Goal: Task Accomplishment & Management: Complete application form

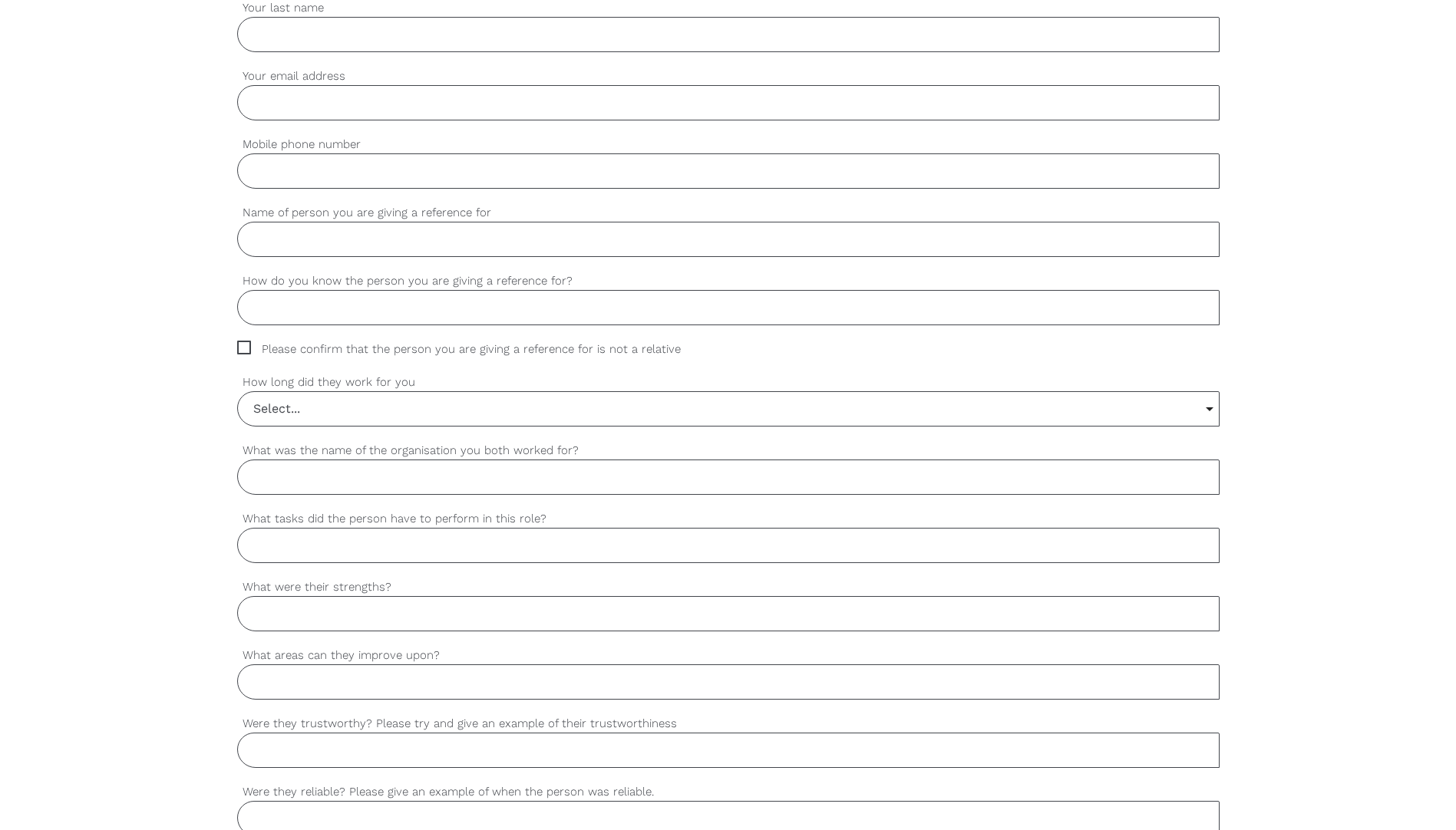
scroll to position [367, 0]
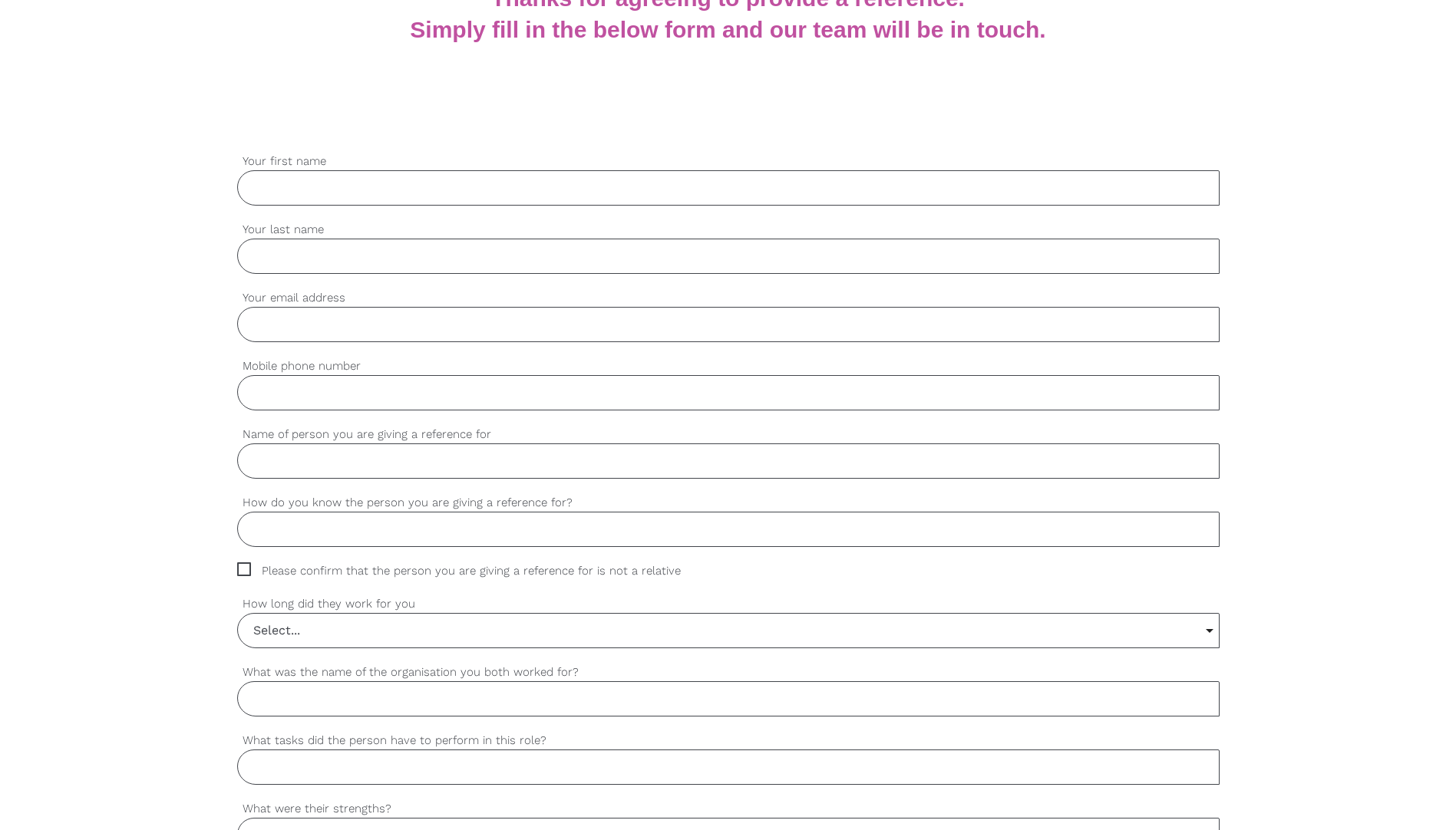
click at [360, 192] on input "Your first name" at bounding box center [728, 188] width 982 height 35
type input "[PERSON_NAME]"
type input "Kaur"
click at [367, 314] on input "Your email address" at bounding box center [728, 324] width 982 height 35
type input "[PERSON_NAME][EMAIL_ADDRESS][DOMAIN_NAME]"
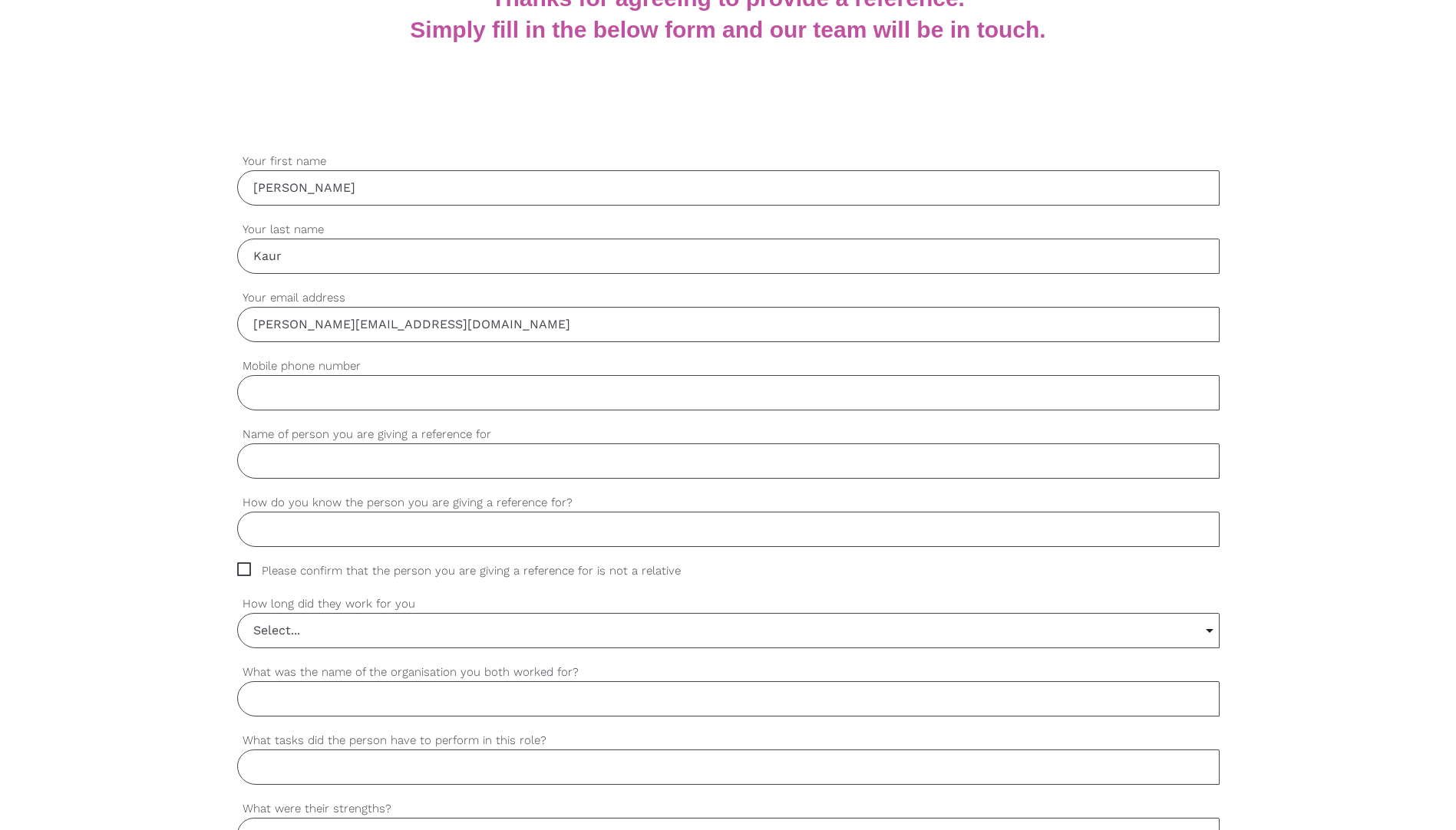
click at [350, 384] on input "Mobile phone number" at bounding box center [728, 393] width 982 height 35
type input "0468311196"
click at [353, 455] on input "Name of person you are giving a reference for" at bounding box center [728, 461] width 982 height 35
type input "[PERSON_NAME]"
click at [364, 540] on input "How do you know the person you are giving a reference for?" at bounding box center [728, 530] width 982 height 35
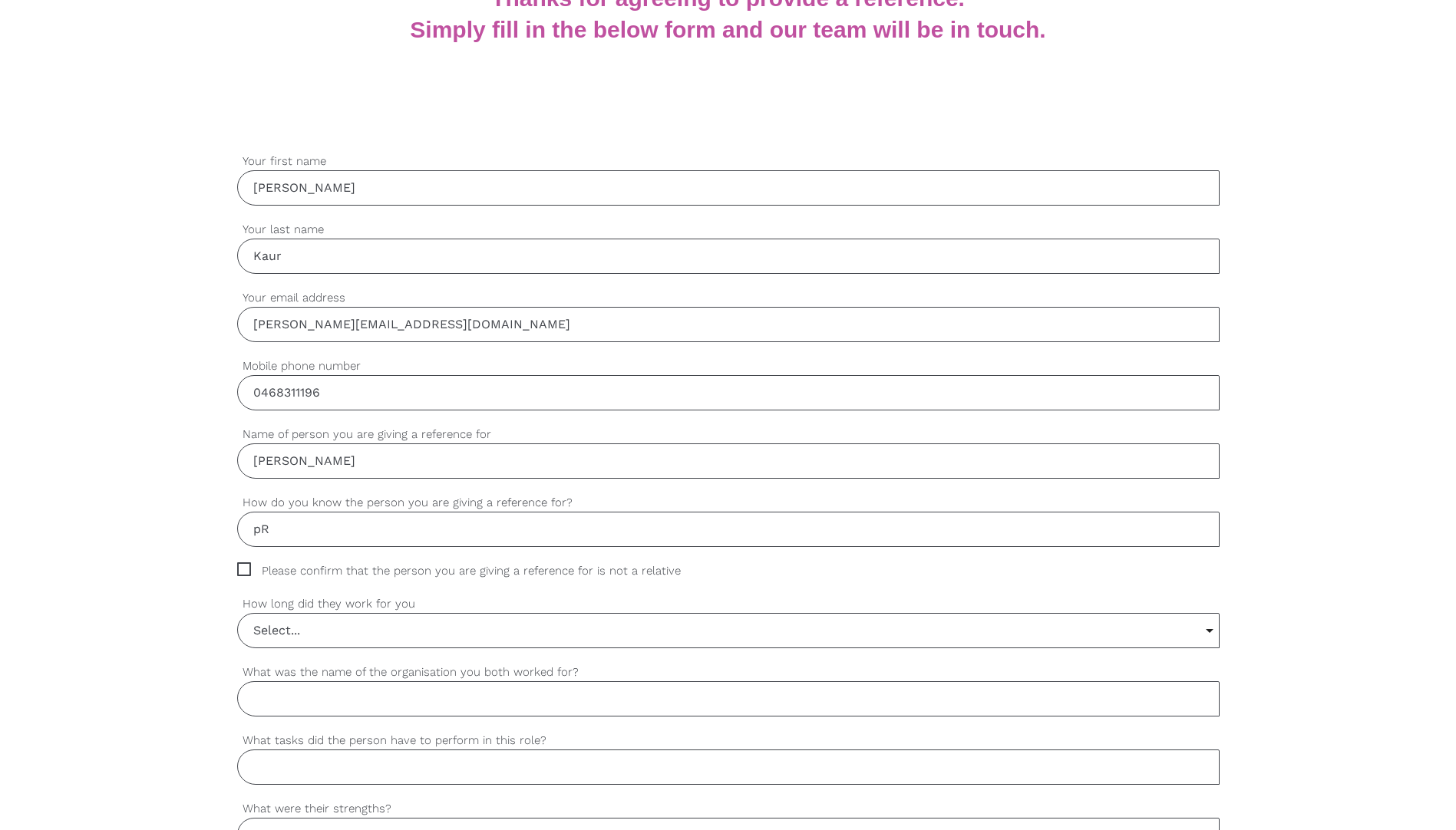
type input "p"
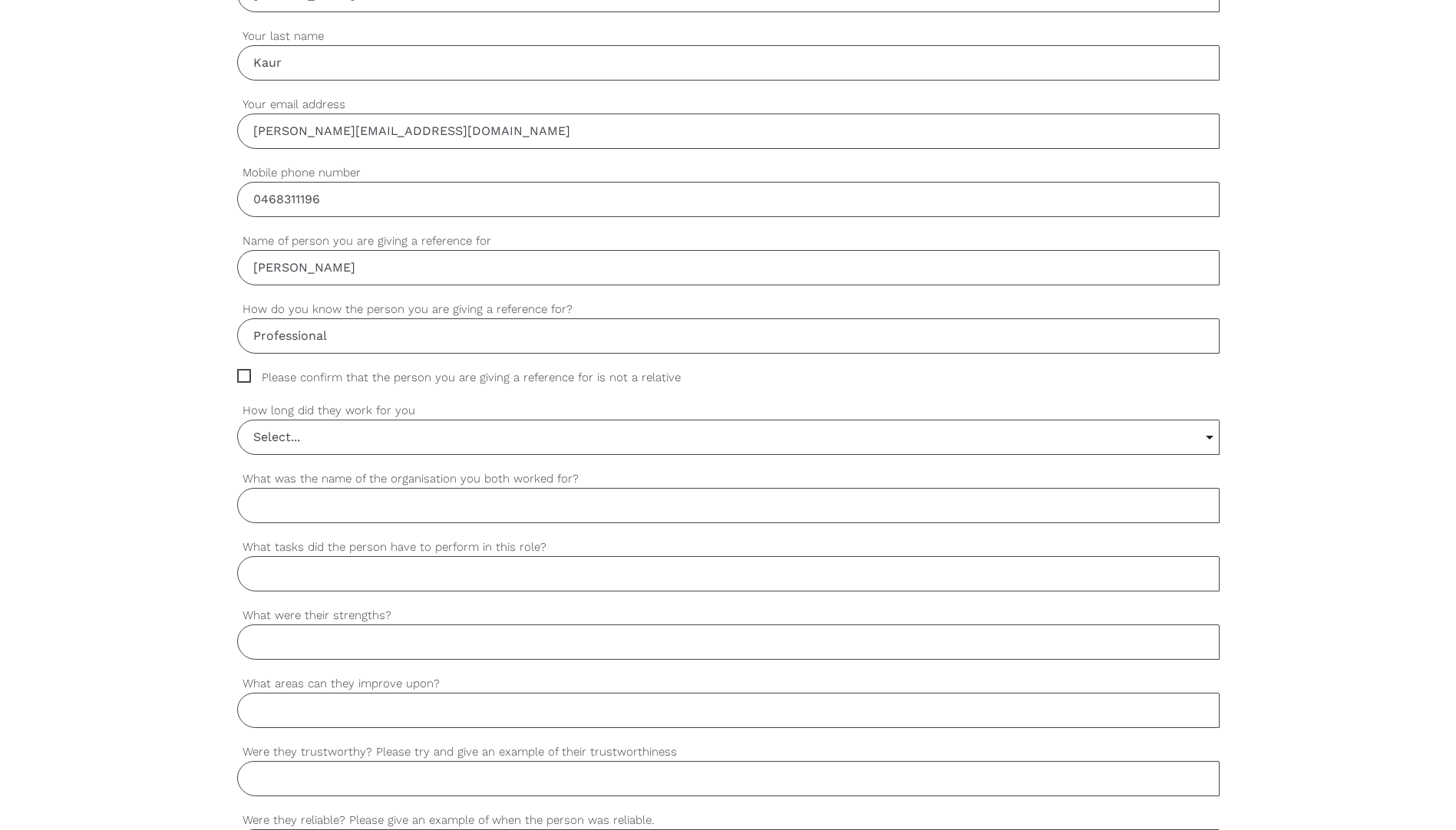
scroll to position [571, 0]
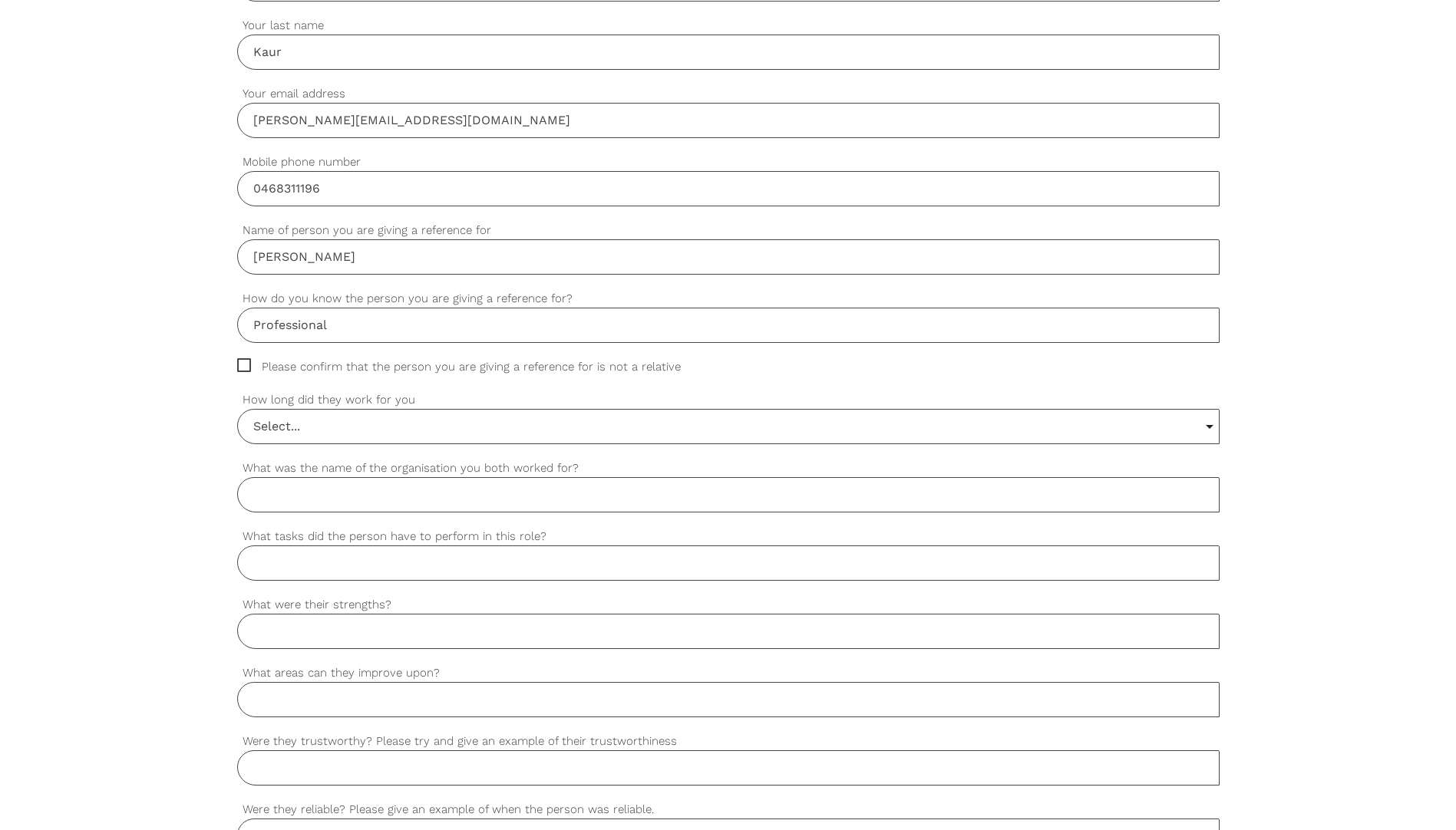
type input "Professional"
click at [456, 429] on input "Select..." at bounding box center [728, 426] width 981 height 33
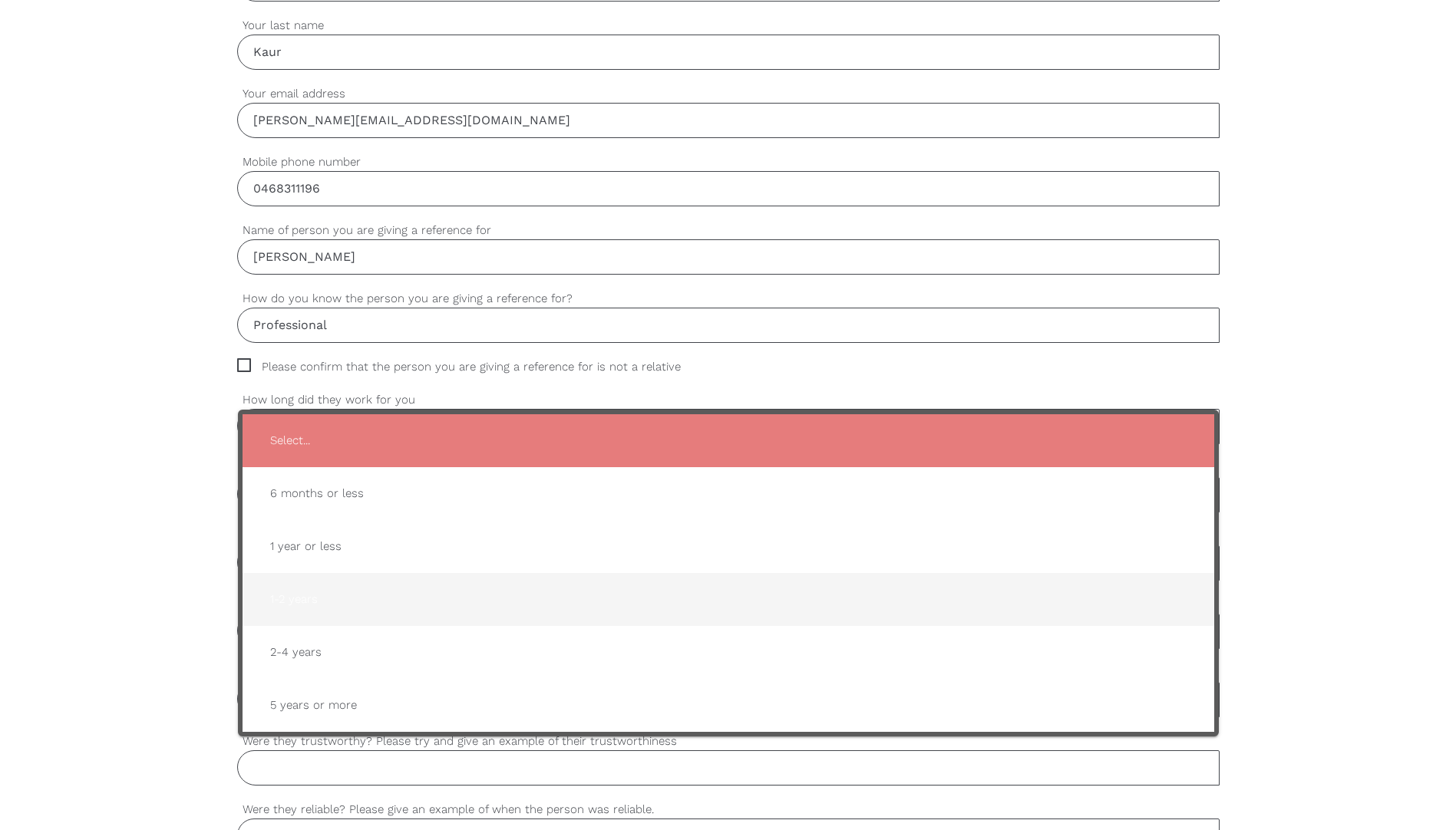
click at [410, 598] on span "1-2 years" at bounding box center [728, 599] width 941 height 38
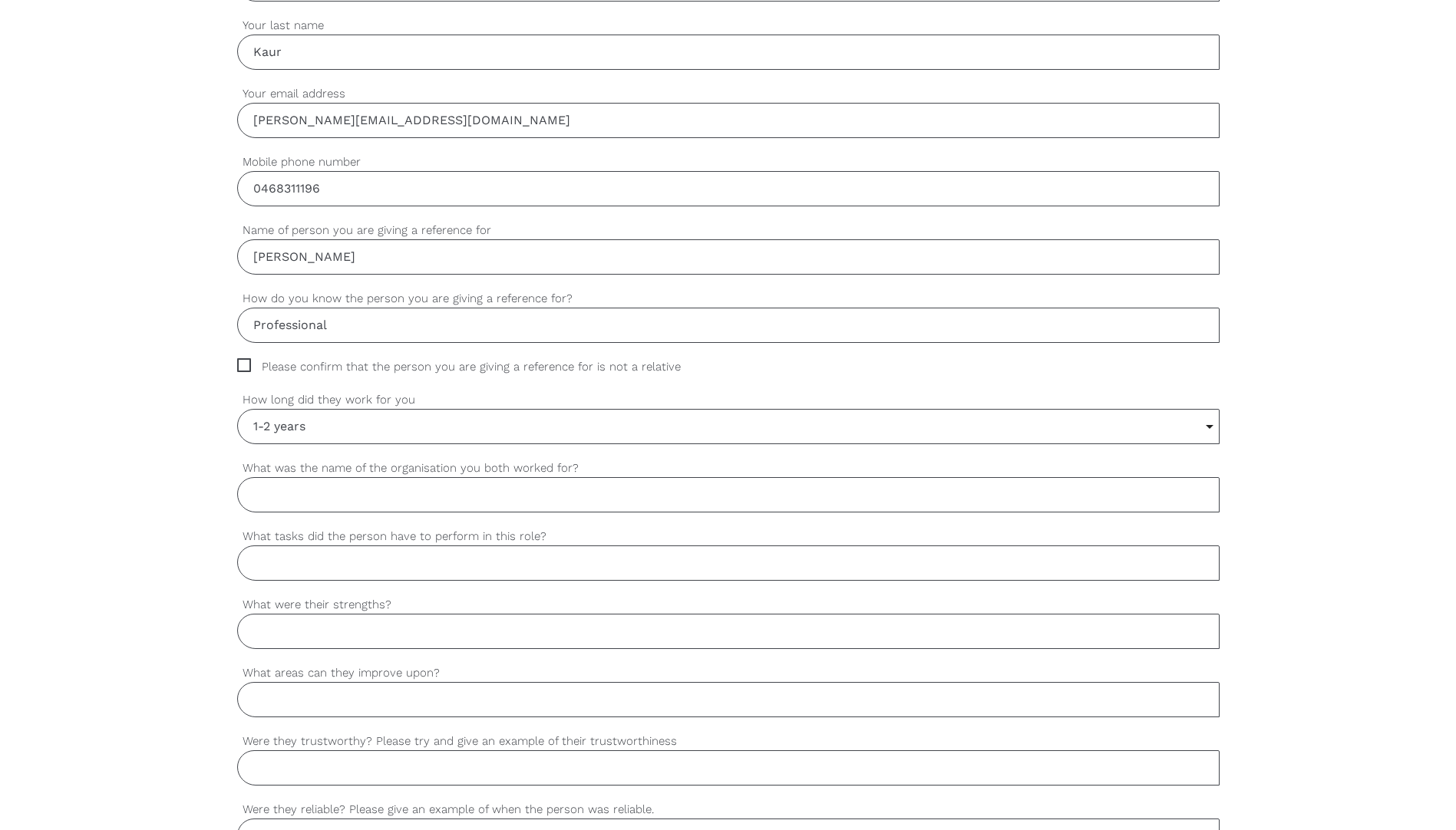
click at [392, 516] on div "settings What was the name of the organisation you both worked for?" at bounding box center [728, 494] width 982 height 68
click at [391, 501] on input "What was the name of the organisation you both worked for?" at bounding box center [728, 495] width 982 height 35
click at [362, 493] on input "What was the name of the organisation you both worked for?" at bounding box center [728, 495] width 982 height 35
click at [1198, 434] on input "1-2 years" at bounding box center [728, 426] width 981 height 33
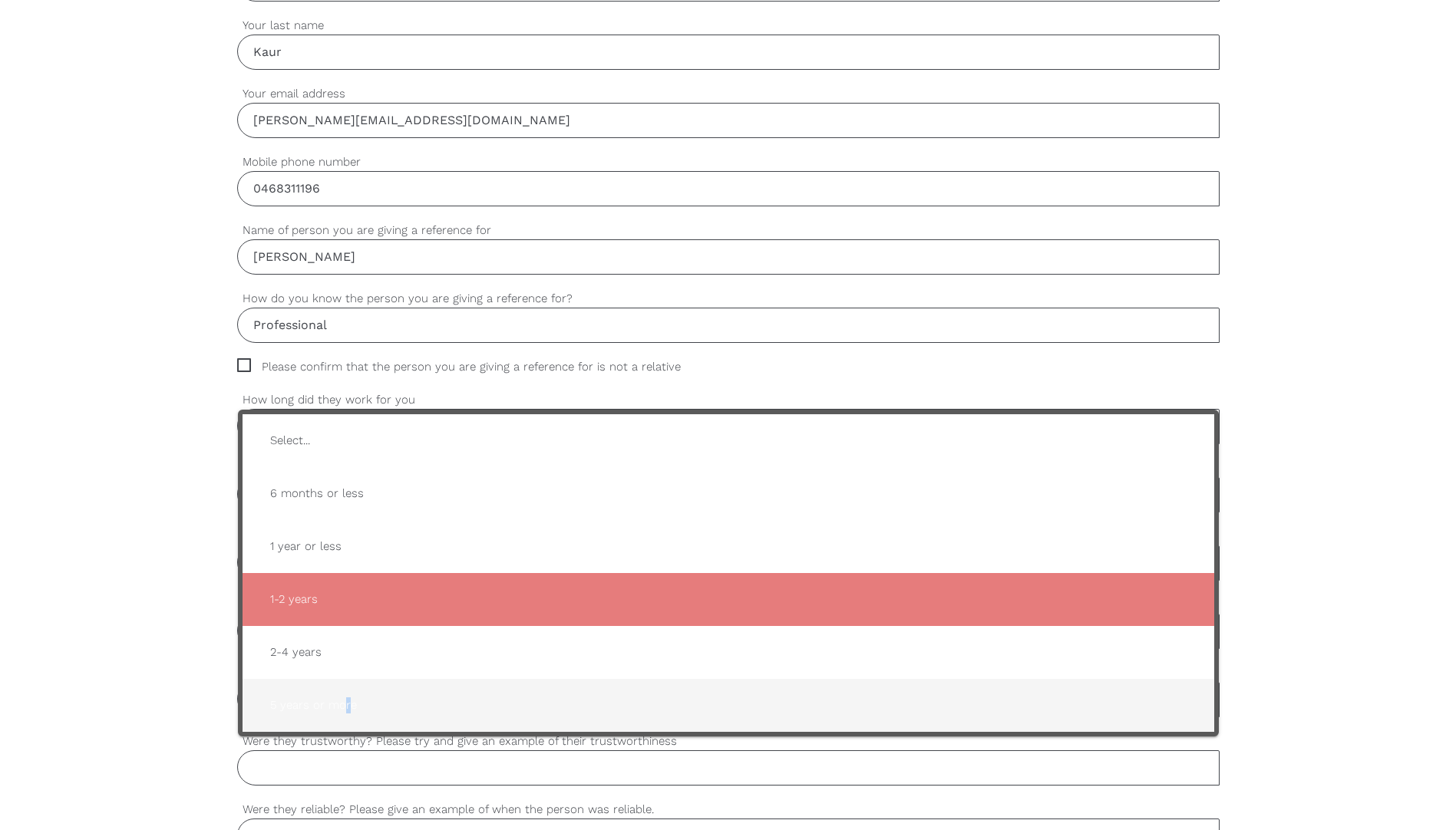
click at [346, 707] on span "5 years or more" at bounding box center [728, 705] width 941 height 38
type input "5 years or more"
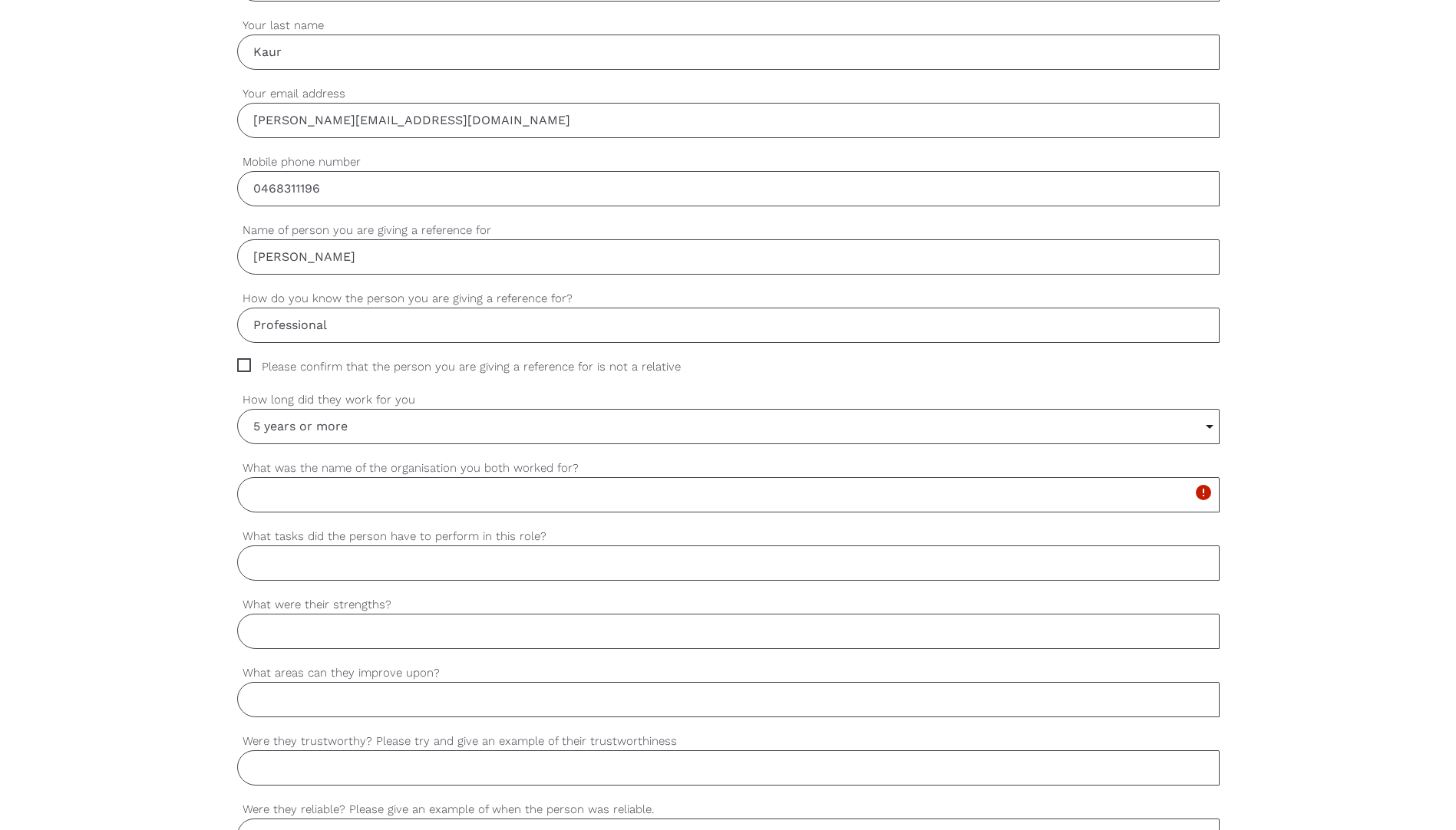
drag, startPoint x: 346, startPoint y: 707, endPoint x: 360, endPoint y: 501, distance: 206.5
click at [360, 501] on input "What was the name of the organisation you both worked for?" at bounding box center [728, 495] width 982 height 35
type input "Arcare"
click at [448, 579] on input "What tasks did the person have to perform in this role?" at bounding box center [728, 563] width 982 height 35
click at [475, 571] on input "What tasks did the person have to perform in this role?" at bounding box center [728, 563] width 982 height 35
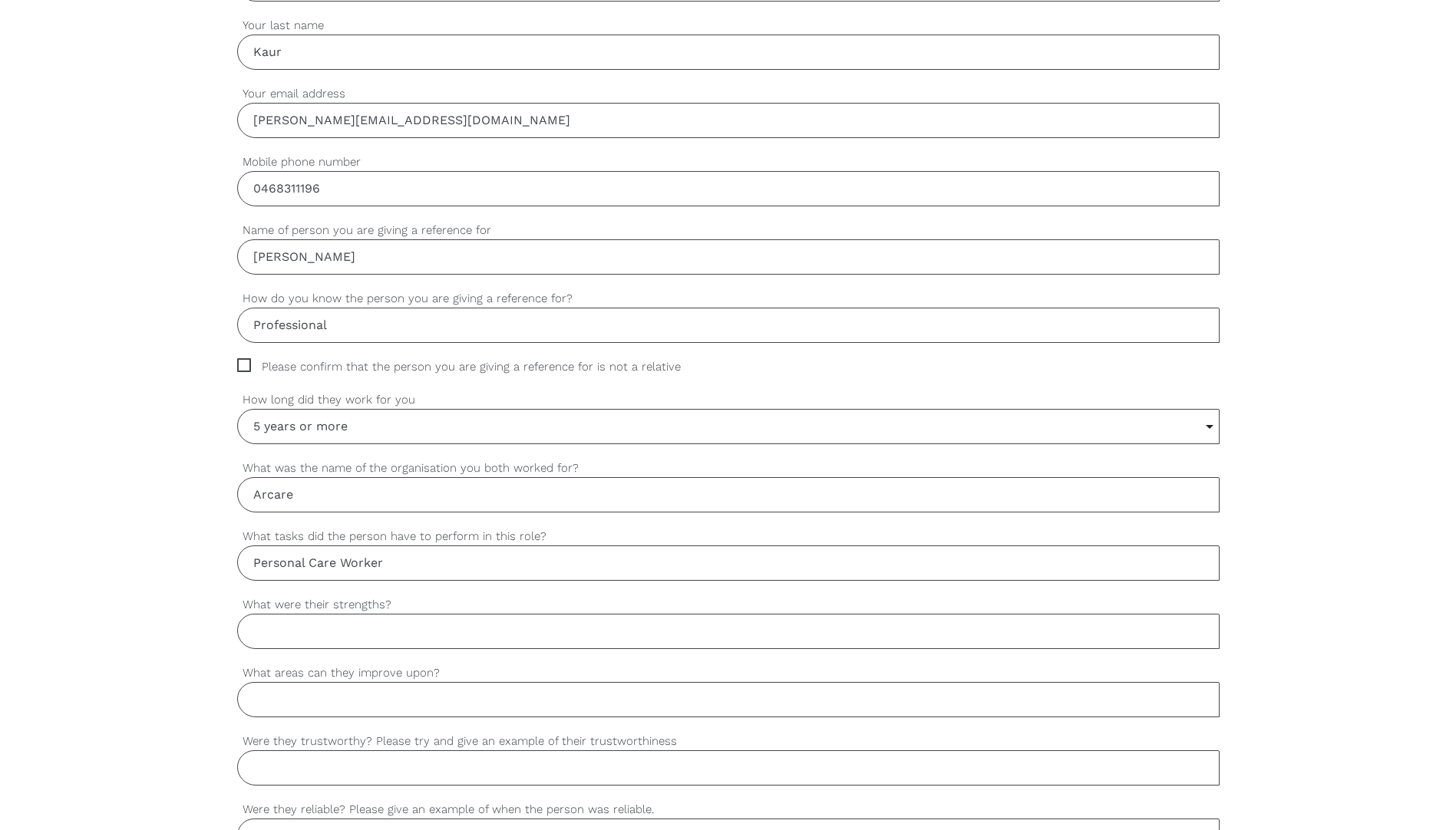
type input "Personal Care Worker"
click at [547, 643] on input "What were their strengths?" at bounding box center [728, 631] width 982 height 35
paste input "empathy, patience, adaptability, strong communication skills, and the ability t…"
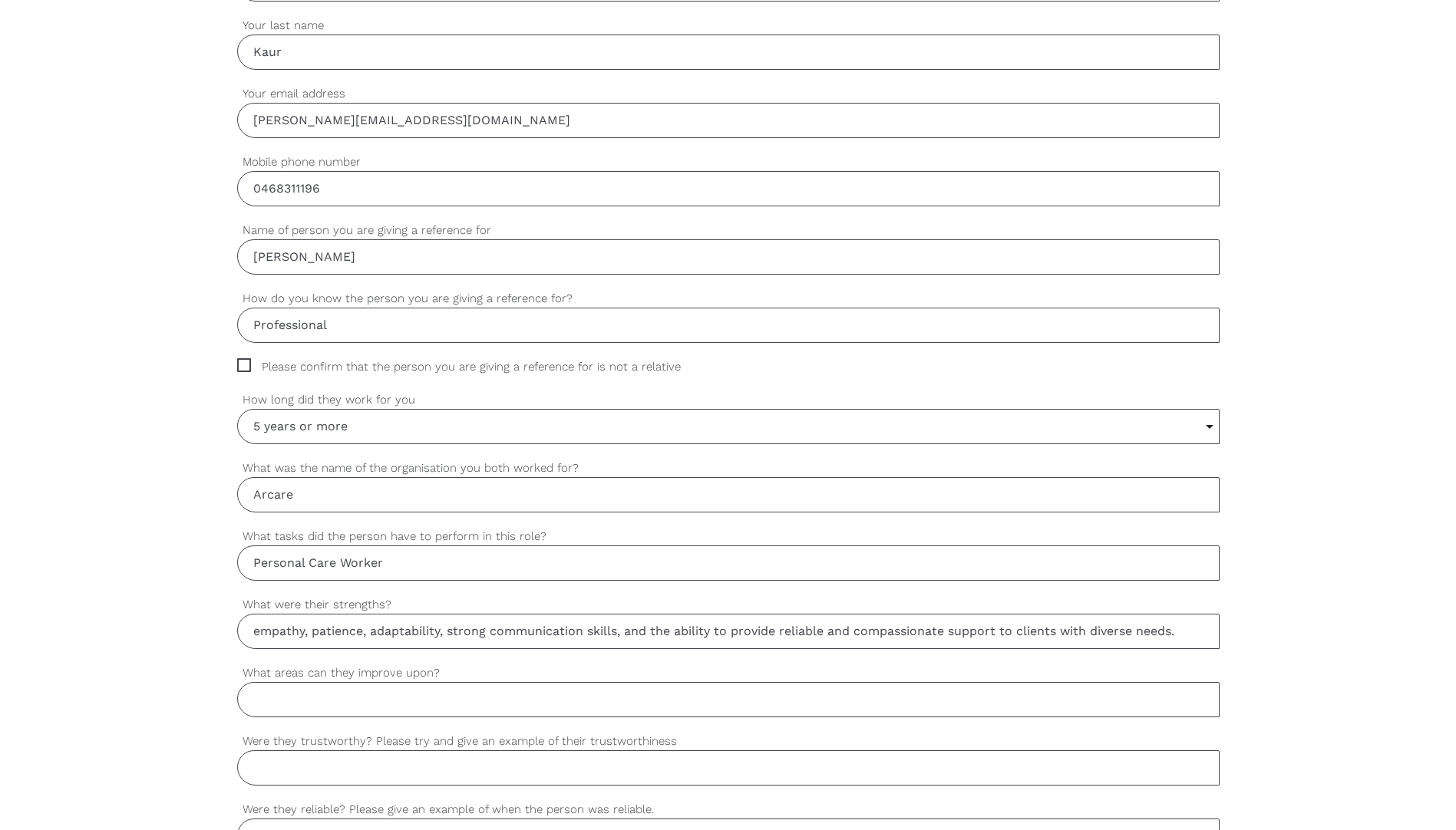
click at [260, 634] on input "empathy, patience, adaptability, strong communication skills, and the ability t…" at bounding box center [728, 631] width 982 height 35
type input "Empathy, patience, adaptability, strong communication skills, and the ability t…"
click at [307, 707] on input "What areas can they improve upon?" at bounding box center [728, 700] width 982 height 35
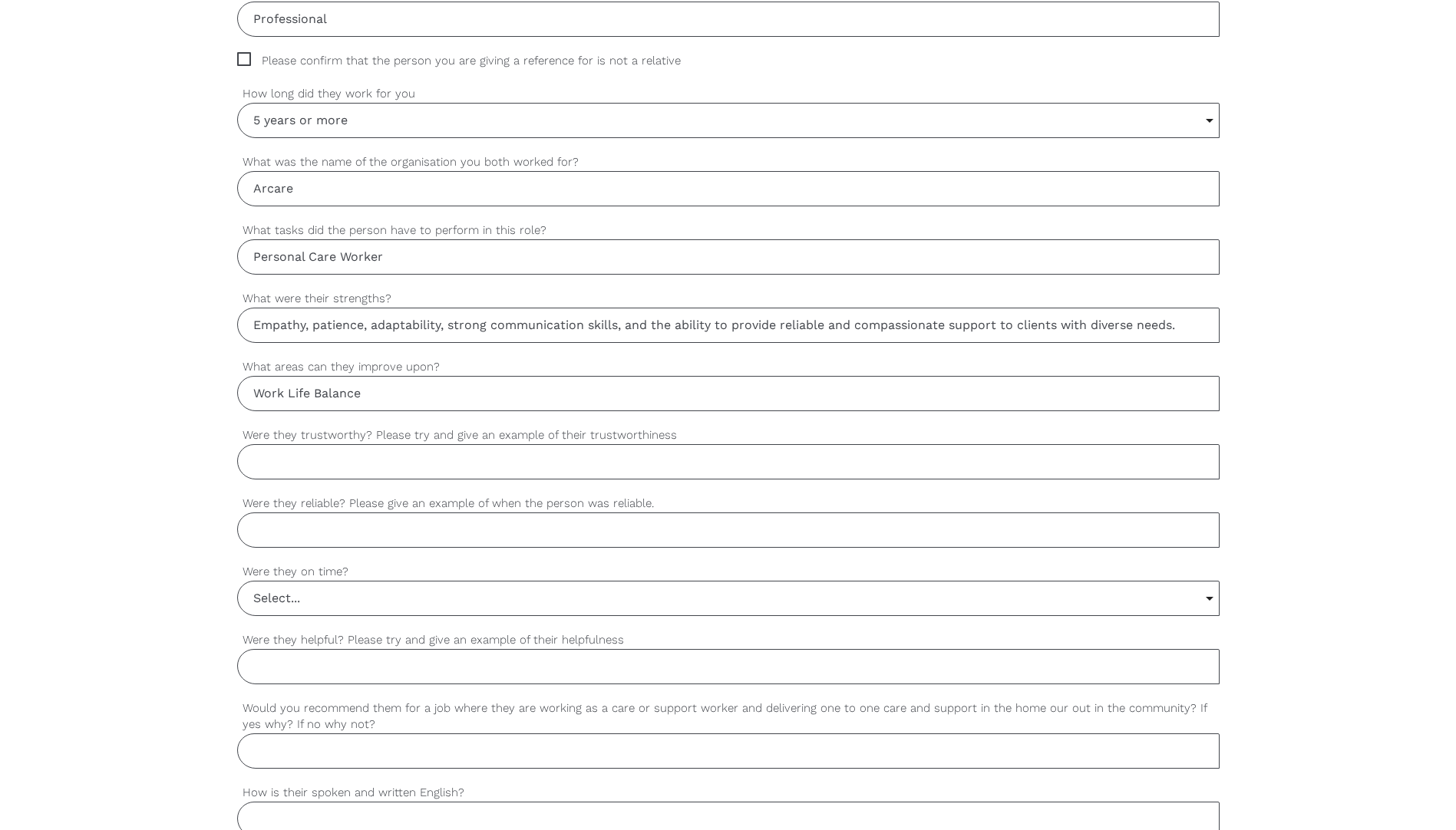
scroll to position [878, 0]
type input "Work Life Balance"
click at [377, 470] on input "Were they trustworthy? Please try and give an example of their trustworthiness" at bounding box center [728, 461] width 982 height 35
type input "Absolutely - Trustworthy and reliable"
click at [384, 531] on input "Were they reliable? Please give an example of when the person was reliable." at bounding box center [728, 530] width 982 height 35
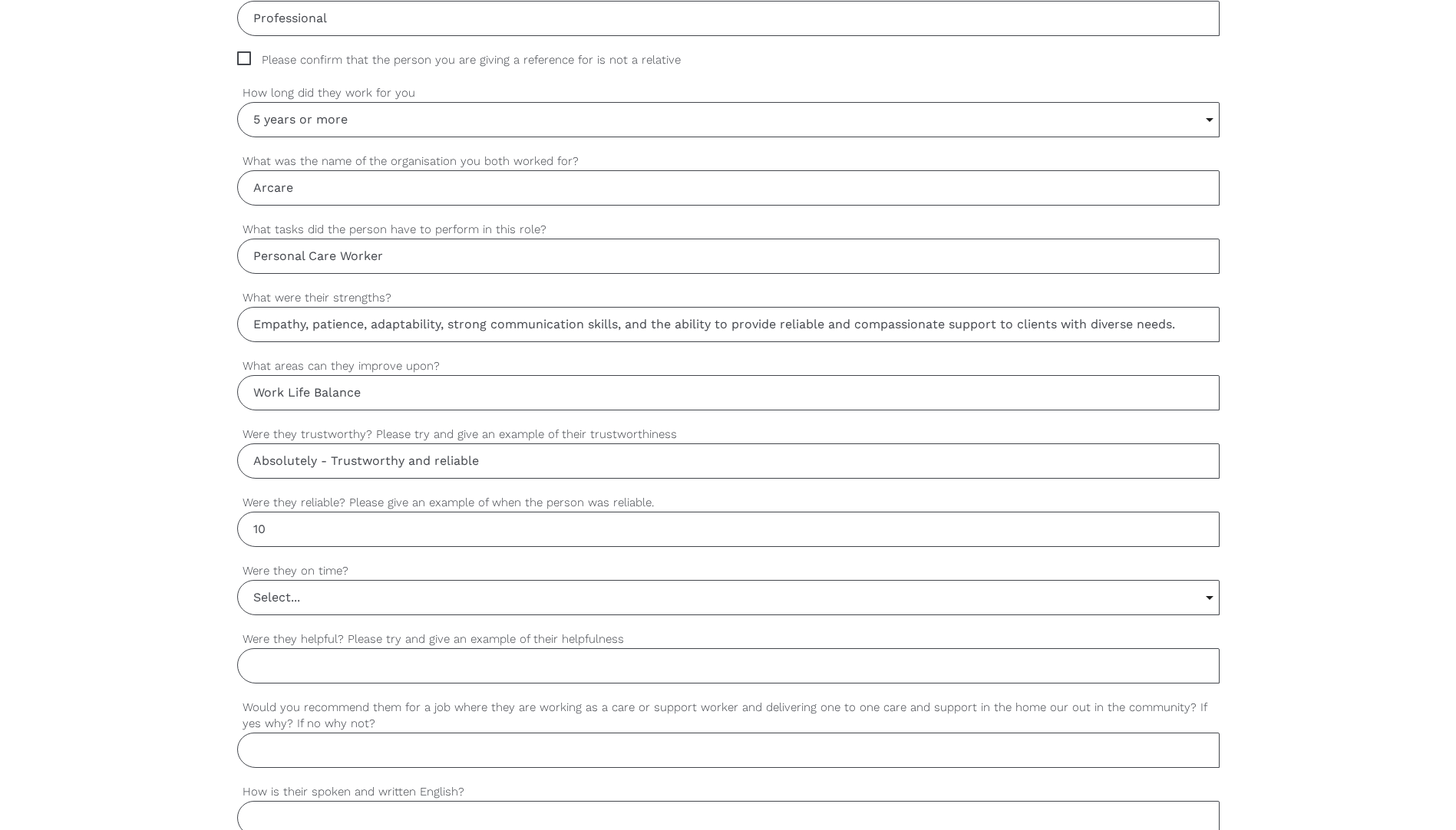
type input "1"
type input "y"
type input "Yes"
click at [370, 603] on input "Select..." at bounding box center [728, 597] width 981 height 33
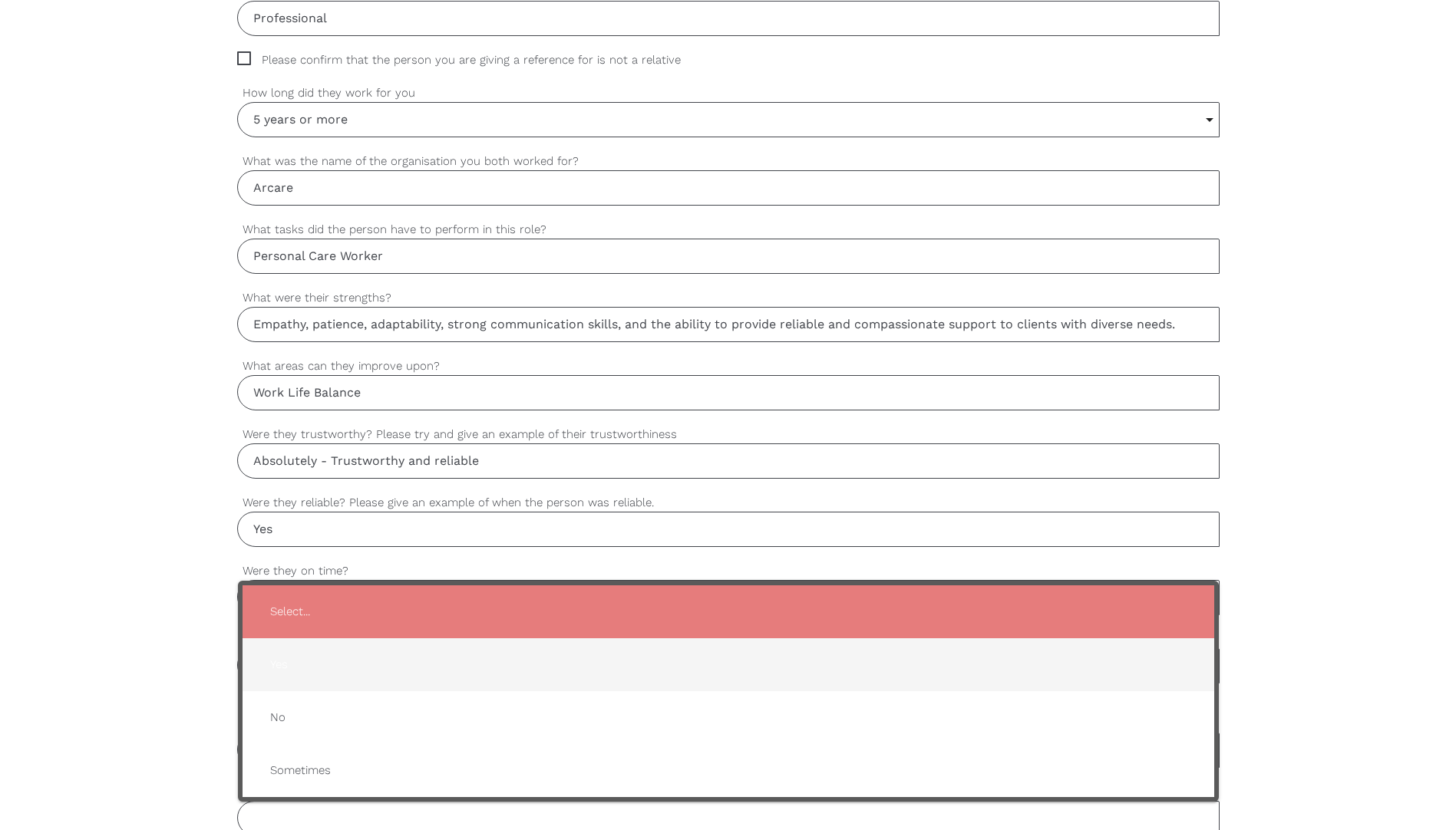
click at [342, 658] on span "Yes" at bounding box center [728, 664] width 941 height 38
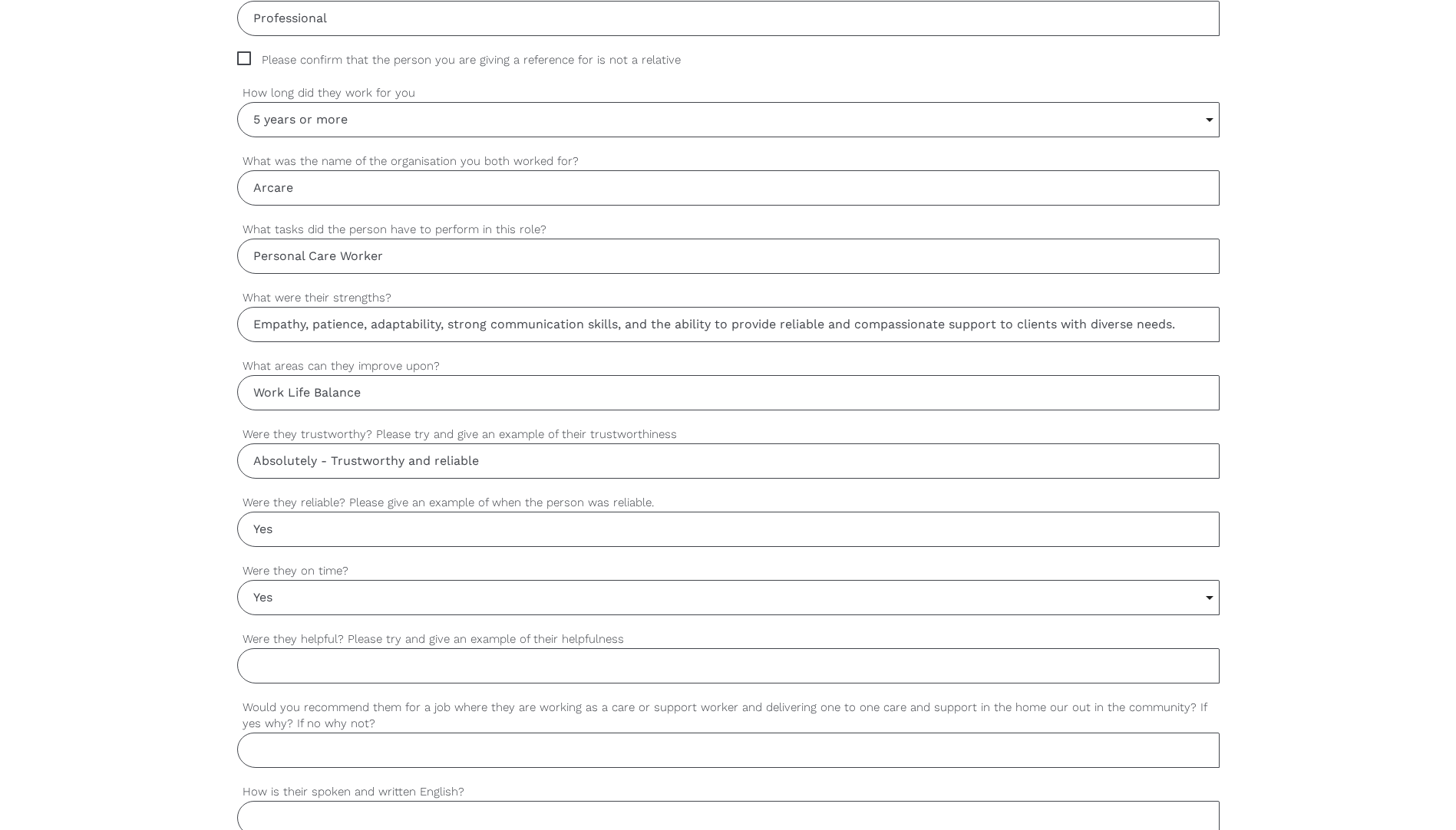
click at [345, 607] on input "Yes" at bounding box center [728, 597] width 981 height 33
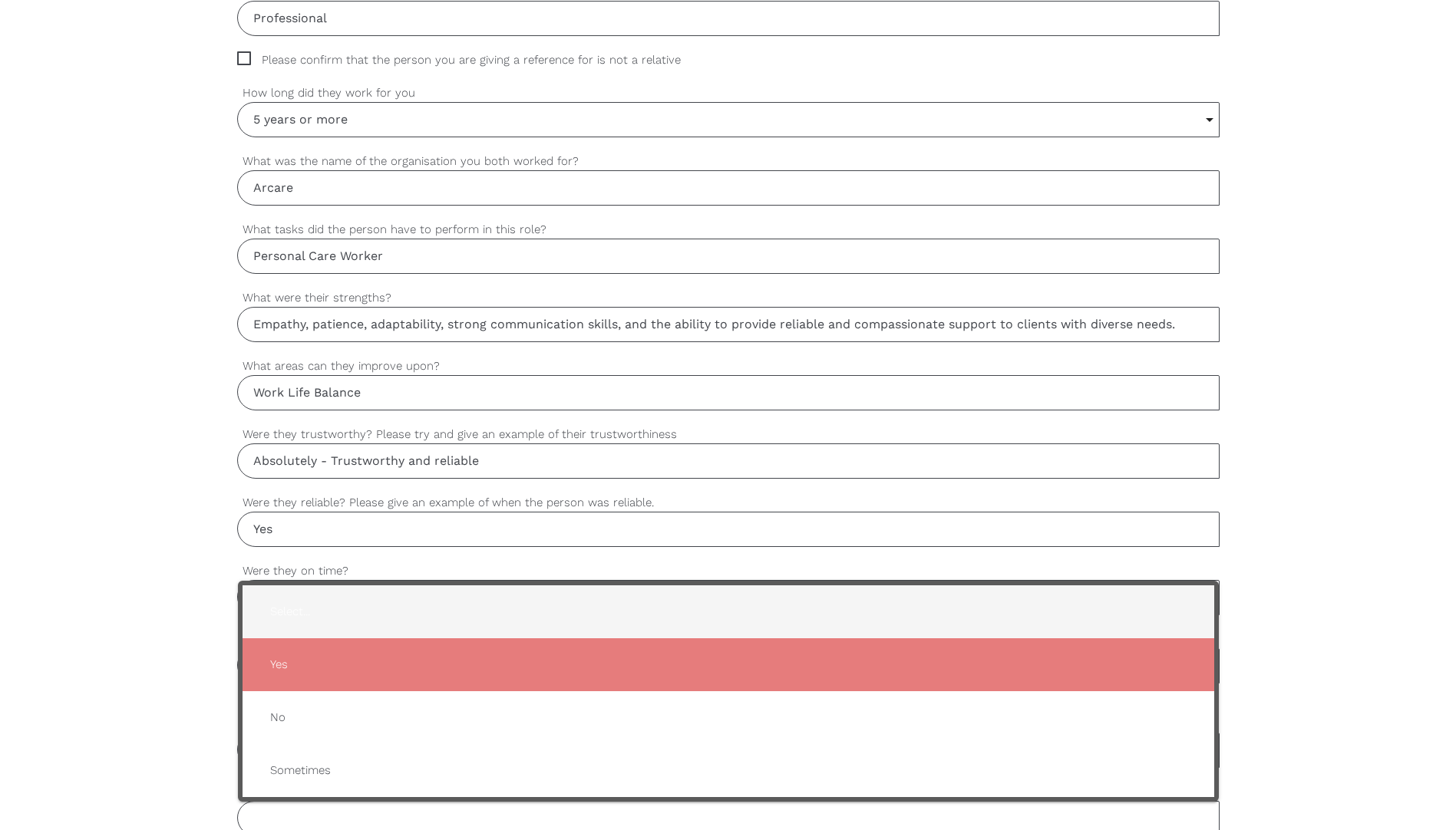
click at [345, 611] on span "Select..." at bounding box center [728, 611] width 941 height 38
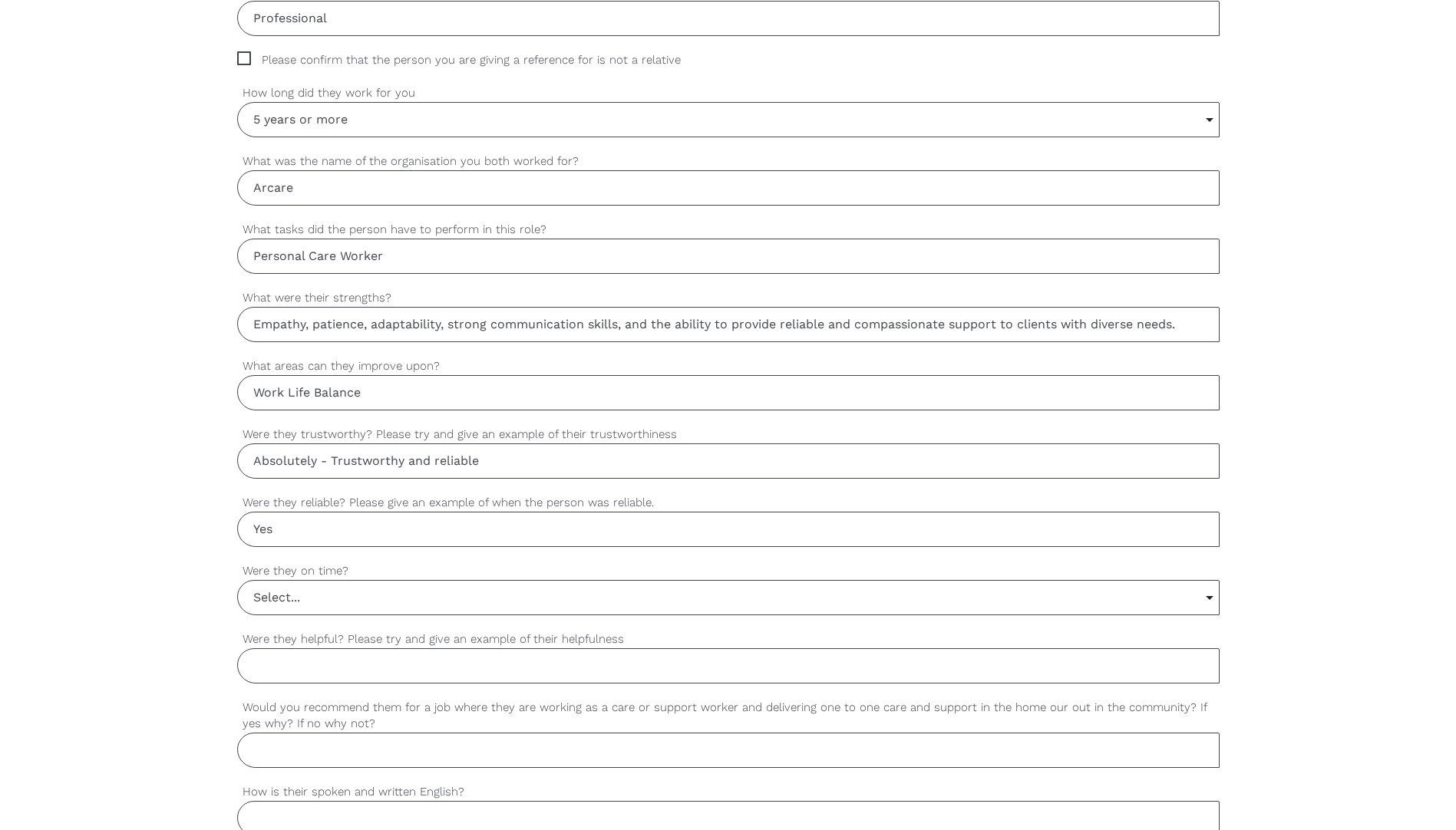
click at [337, 600] on input "Select..." at bounding box center [728, 597] width 981 height 33
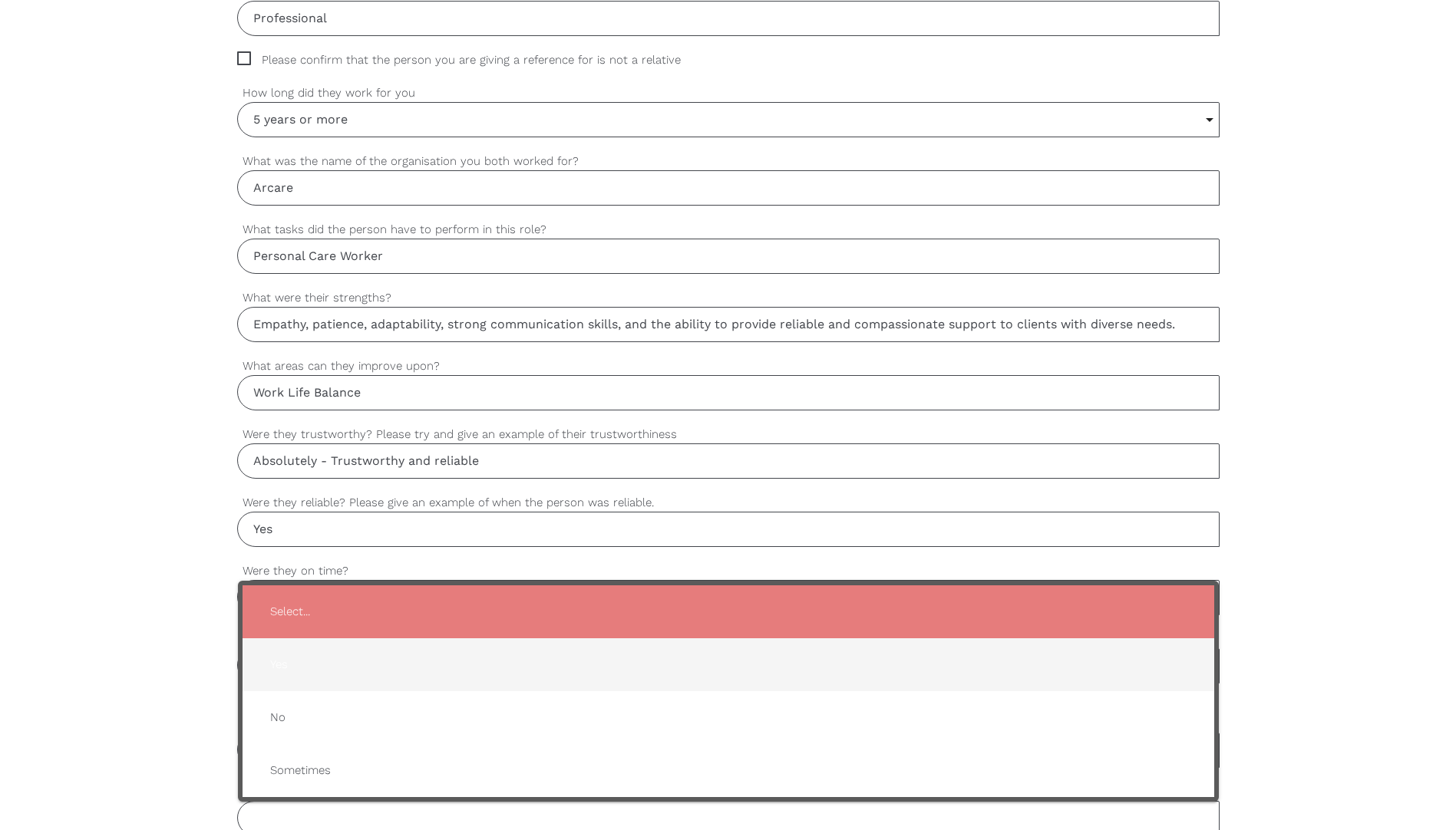
click at [309, 672] on span "Yes" at bounding box center [728, 664] width 941 height 38
type input "Yes"
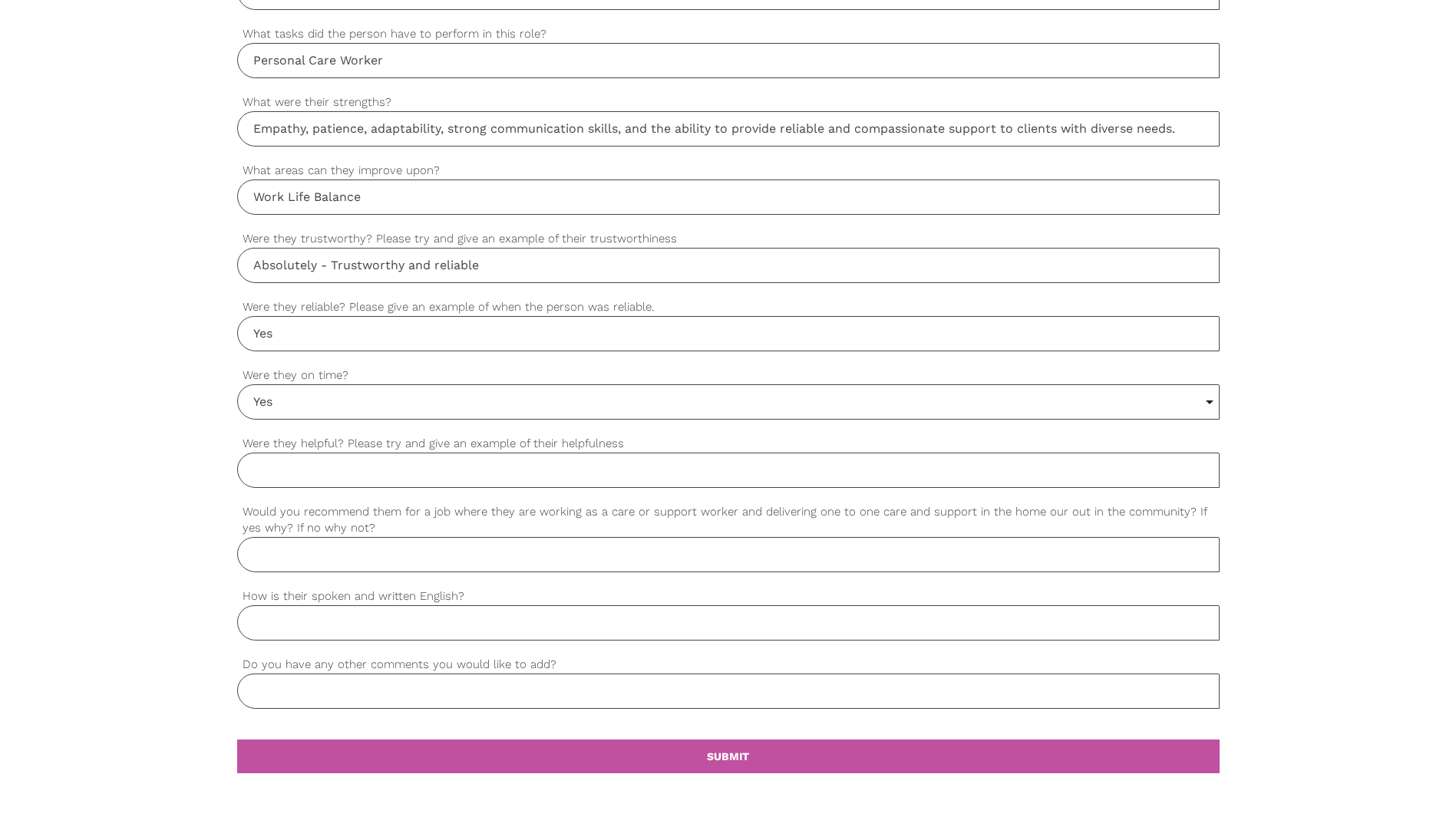
scroll to position [1083, 0]
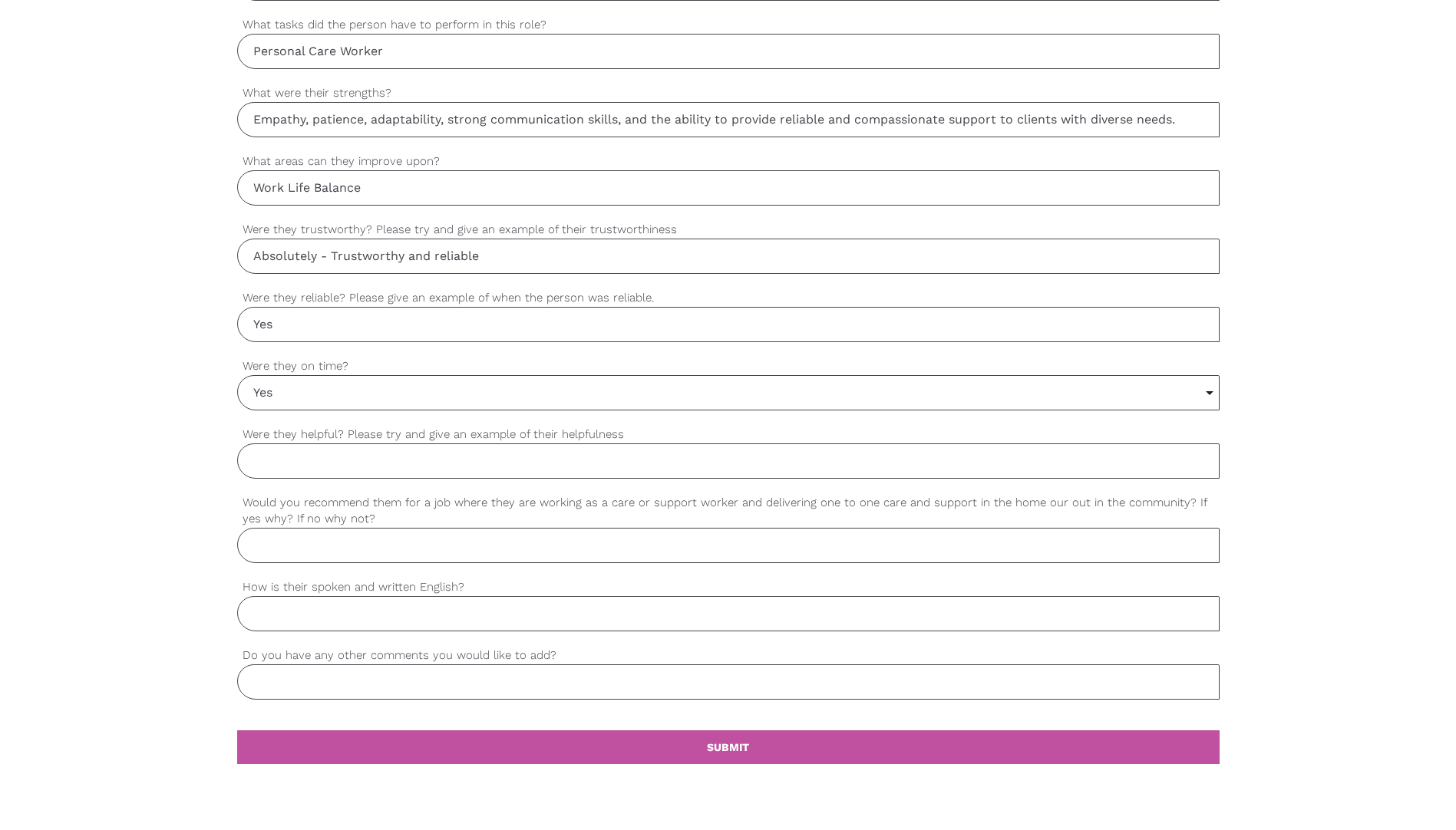
click at [337, 471] on input "Were they helpful? Please try and give an example of their helpfulness" at bounding box center [728, 461] width 982 height 35
click at [373, 537] on input "Would you recommend them for a job where they are working as a care or support …" at bounding box center [728, 546] width 982 height 35
click at [350, 470] on input "Were they helpful? Please try and give an example of their helpfulness" at bounding box center [728, 461] width 982 height 35
drag, startPoint x: 464, startPoint y: 465, endPoint x: 440, endPoint y: 470, distance: 24.5
click at [440, 470] on input "Demonstrated Team work and take initiatives to" at bounding box center [728, 461] width 982 height 35
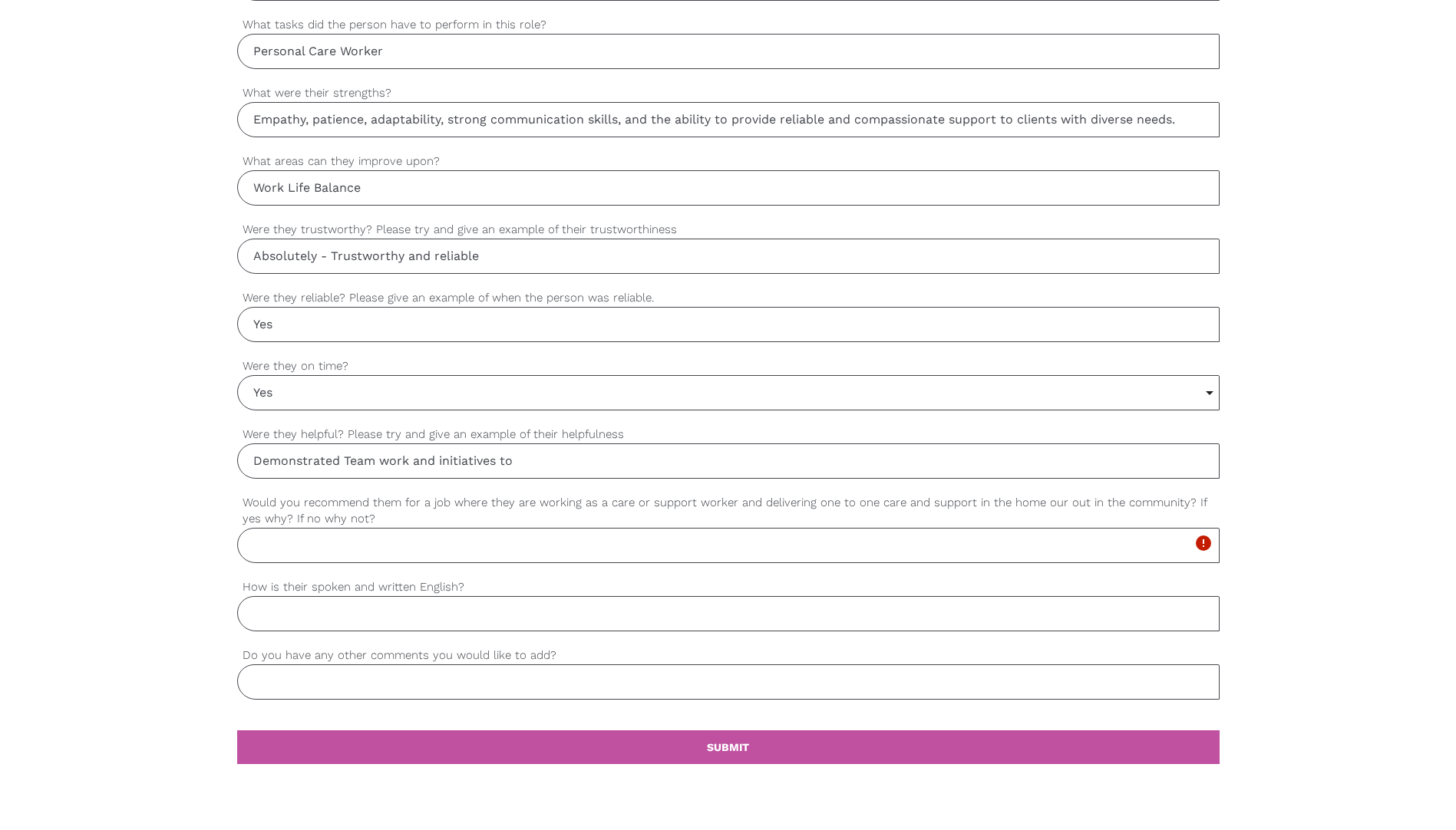
click at [532, 469] on input "Demonstrated Team work and initiatives to" at bounding box center [728, 461] width 982 height 35
type input "Demonstrated Team work and initiatives to problem solve"
click at [489, 551] on input "Would you recommend them for a job where they are working as a care or support …" at bounding box center [728, 546] width 982 height 35
drag, startPoint x: 557, startPoint y: 551, endPoint x: 247, endPoint y: 541, distance: 310.2
click at [247, 541] on input "Yes, she is compassionate and hardworking" at bounding box center [728, 546] width 982 height 35
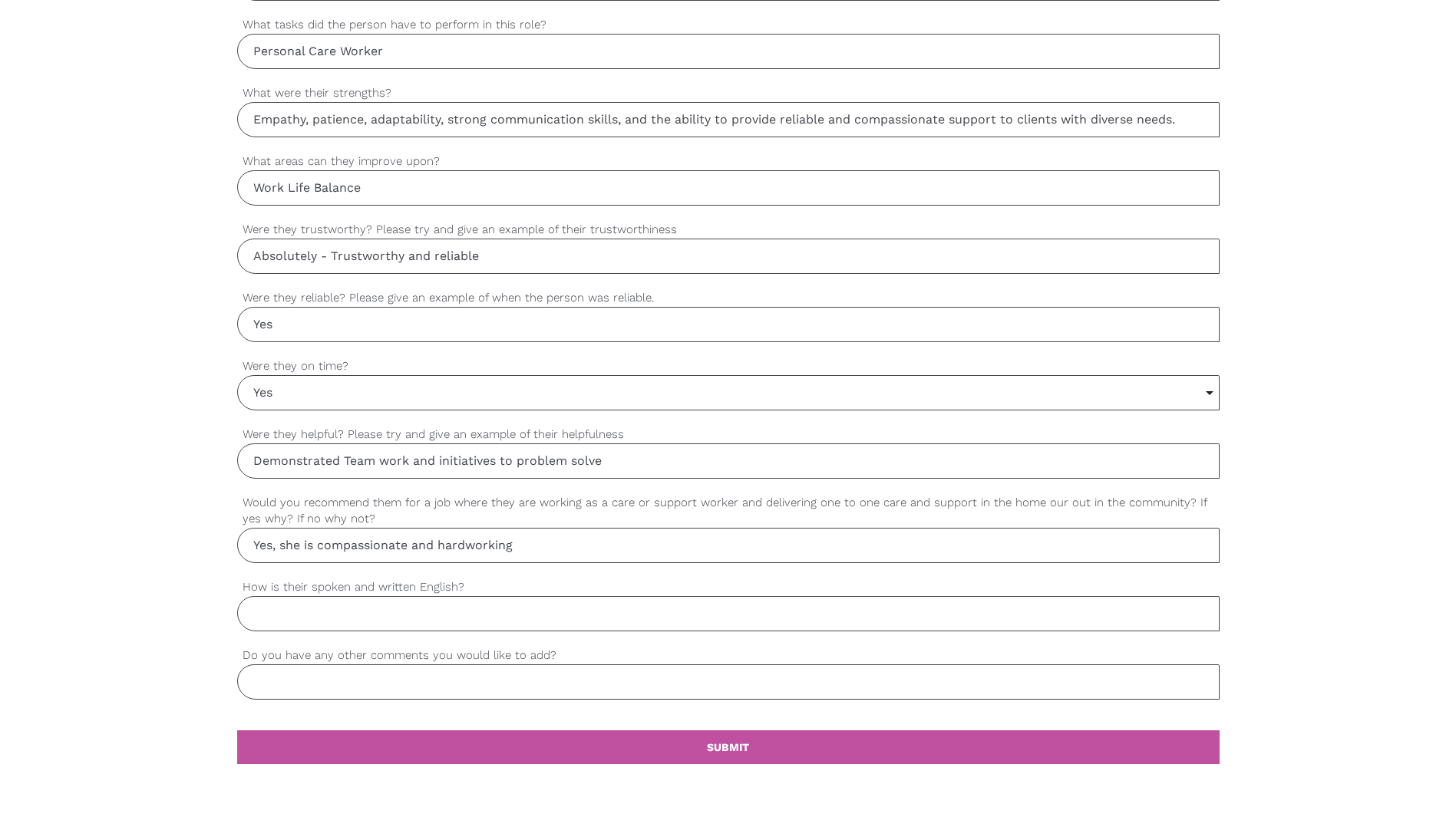
type input "Yes, she is compassionate and hardworking"
click at [540, 621] on input "How is their spoken and written English?" at bounding box center [728, 614] width 982 height 35
drag, startPoint x: 443, startPoint y: 605, endPoint x: 198, endPoint y: 607, distance: 245.0
click at [198, 607] on div "settings [PERSON_NAME] Your first name settings [PERSON_NAME] Your last name se…" at bounding box center [728, 126] width 1456 height 1441
type input "Intermittent"
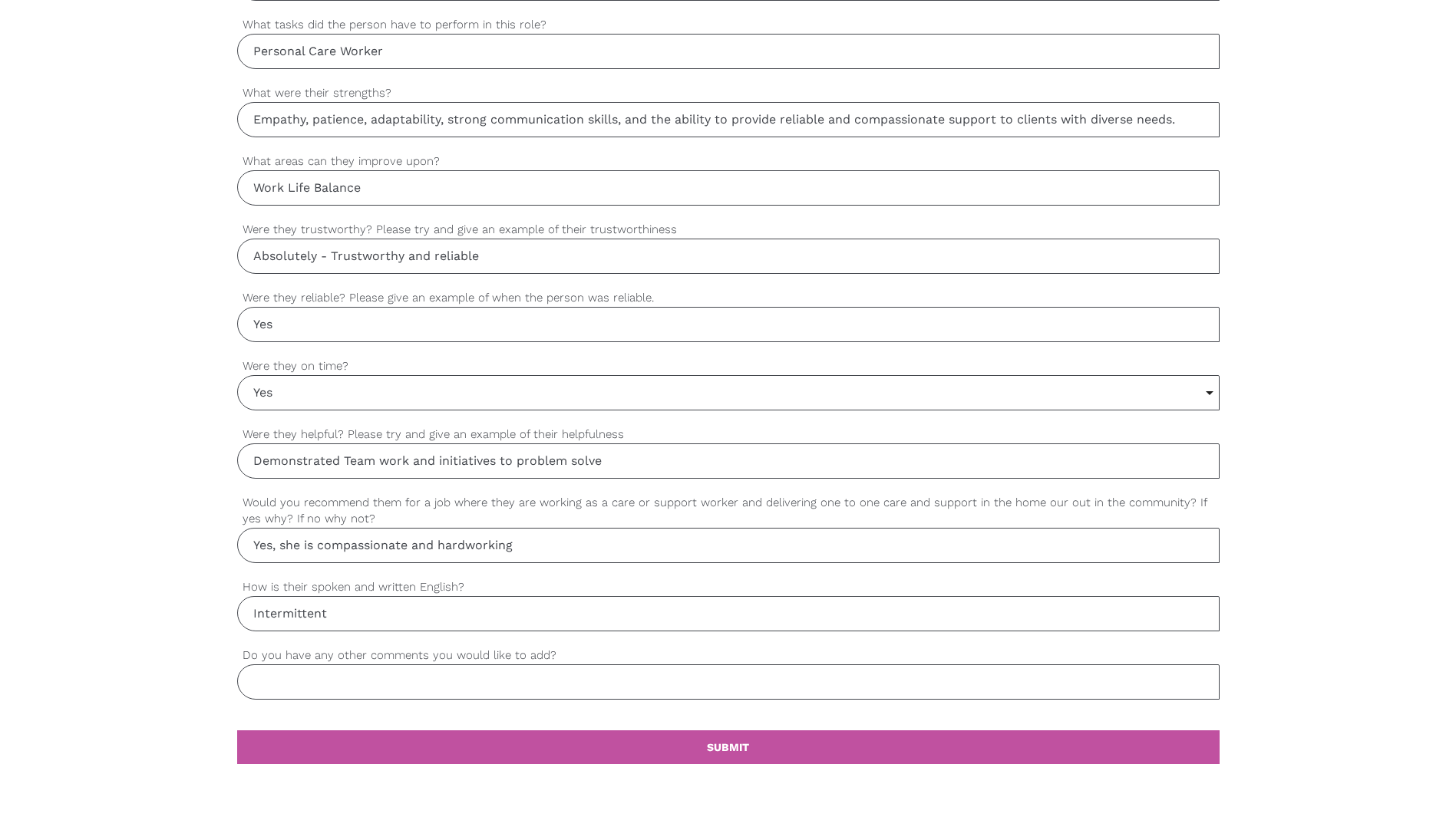
click at [452, 609] on input "Intermittent" at bounding box center [728, 614] width 982 height 35
click at [447, 611] on input "Intermittent" at bounding box center [728, 614] width 982 height 35
click at [463, 681] on input "Do you have any other comments you would like to add?" at bounding box center [728, 682] width 982 height 35
type input "I would be happy to rehire her."
click at [479, 748] on link "settings SUBMIT" at bounding box center [728, 747] width 982 height 33
